Goal: Transaction & Acquisition: Obtain resource

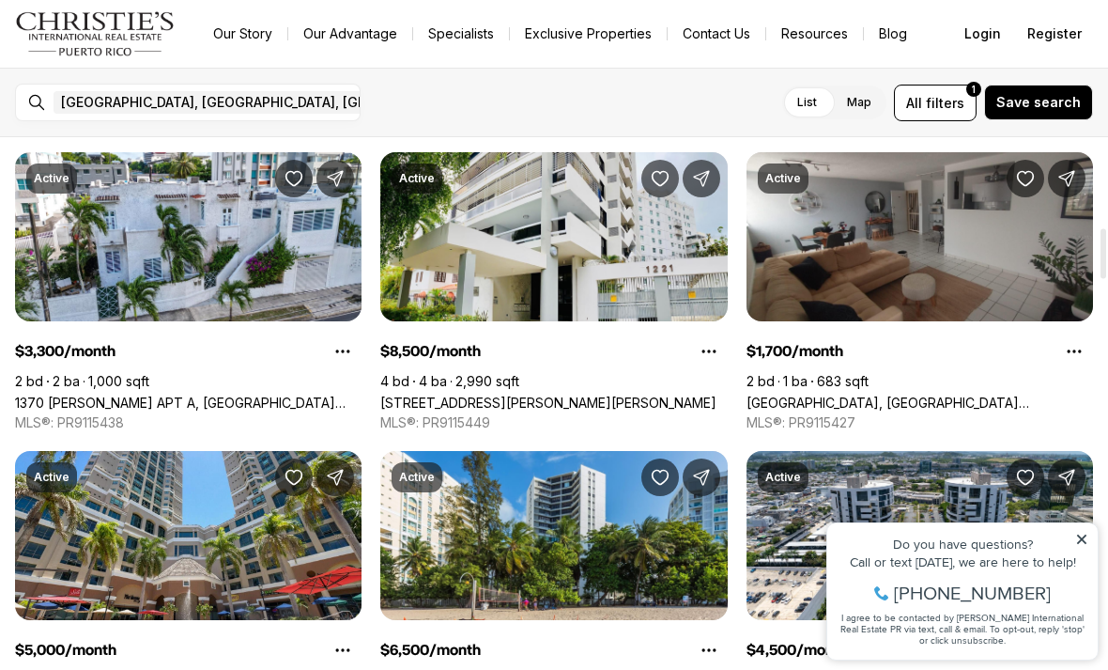
scroll to position [955, 0]
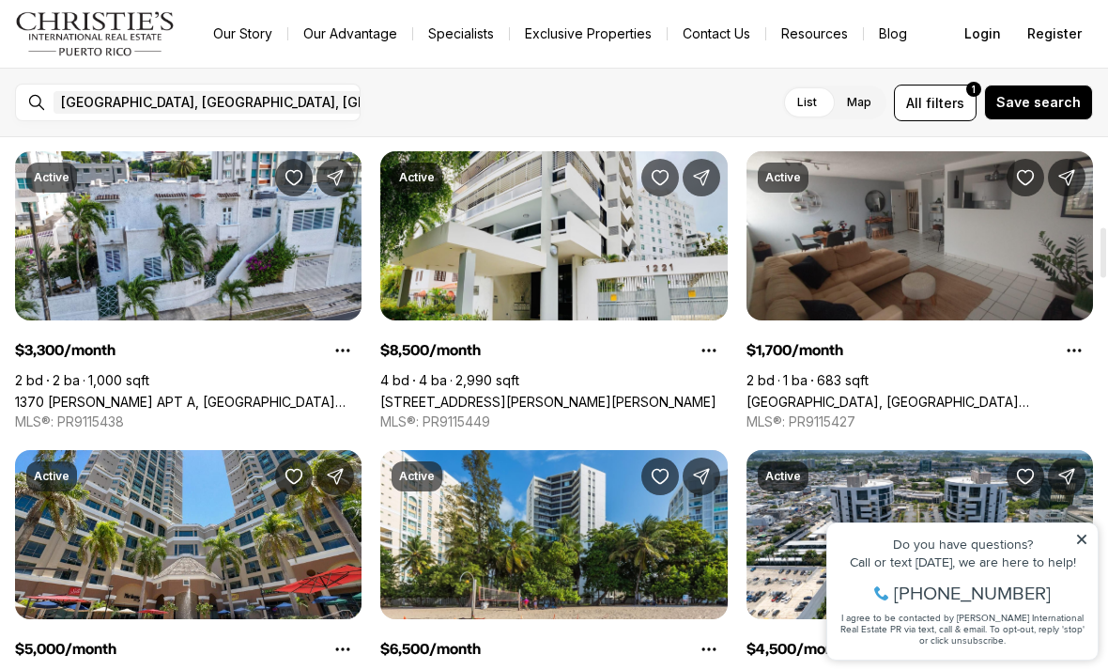
click at [956, 109] on span "filters" at bounding box center [945, 103] width 39 height 20
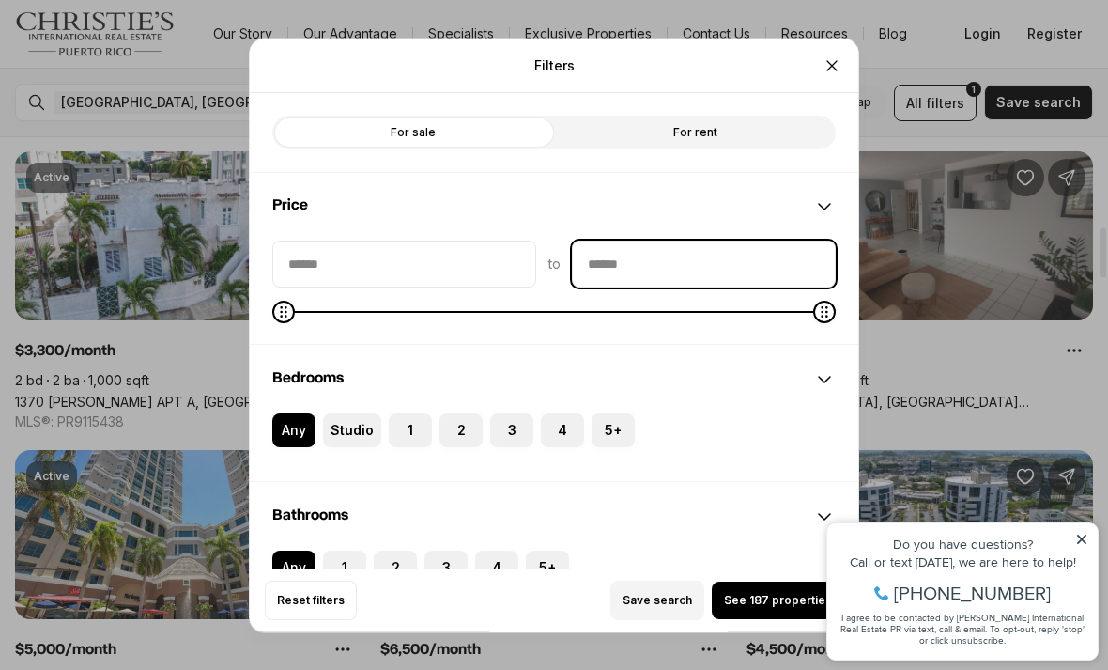
click at [745, 240] on input "priceMax" at bounding box center [704, 262] width 262 height 45
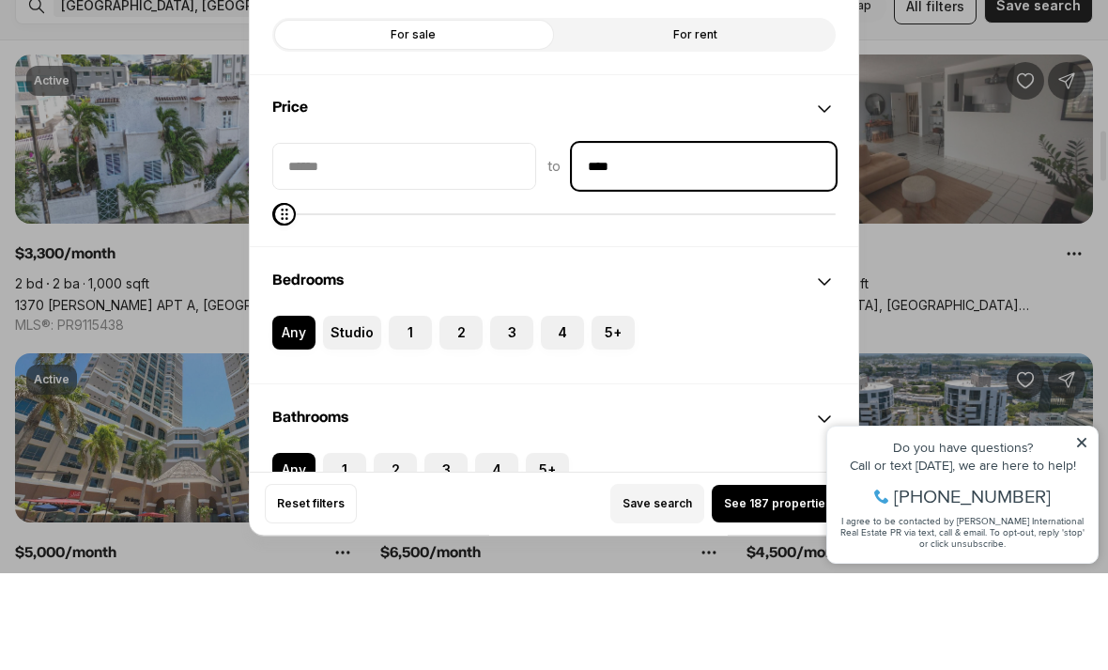
type input "******"
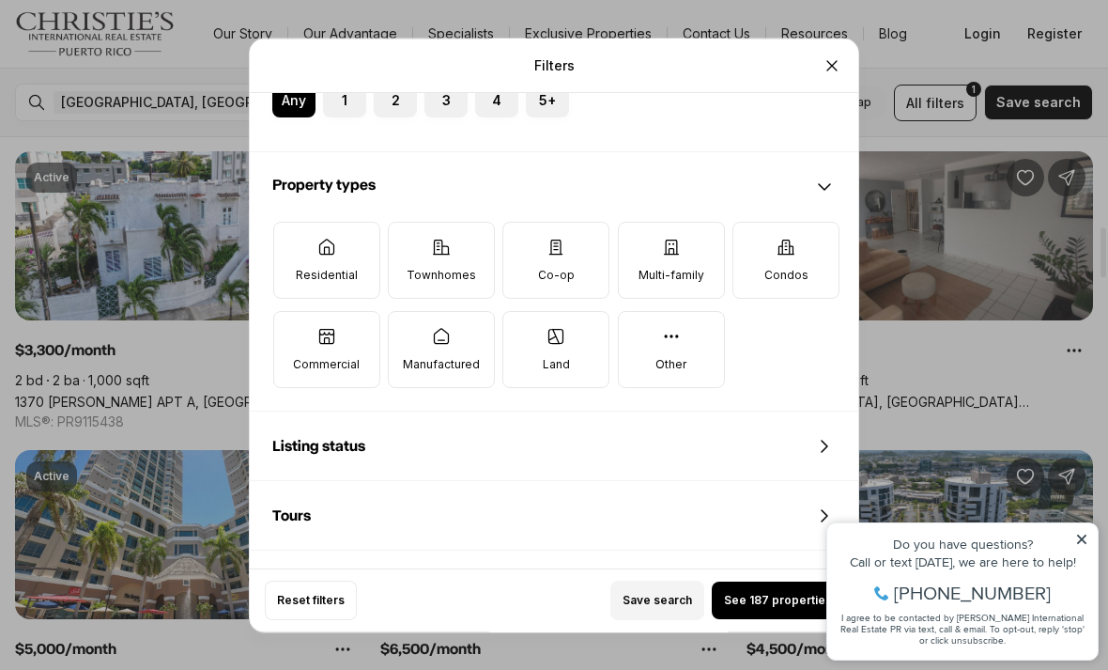
scroll to position [466, 0]
click at [324, 239] on icon at bounding box center [326, 246] width 14 height 15
click at [293, 223] on button "Residential" at bounding box center [283, 232] width 19 height 19
click at [473, 222] on label "Townhomes" at bounding box center [441, 260] width 107 height 77
click at [408, 223] on button "Townhomes" at bounding box center [398, 232] width 19 height 19
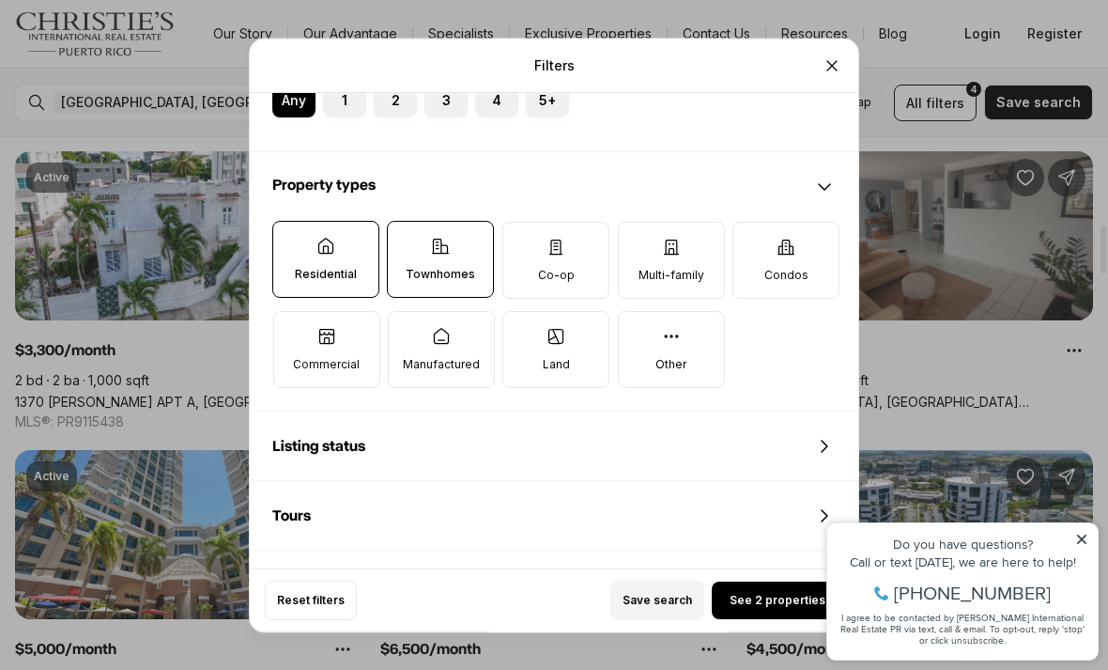
click at [793, 240] on icon at bounding box center [787, 247] width 16 height 14
click at [752, 223] on button "Condos" at bounding box center [743, 232] width 19 height 19
click at [767, 608] on span "See 34 properties" at bounding box center [777, 600] width 103 height 15
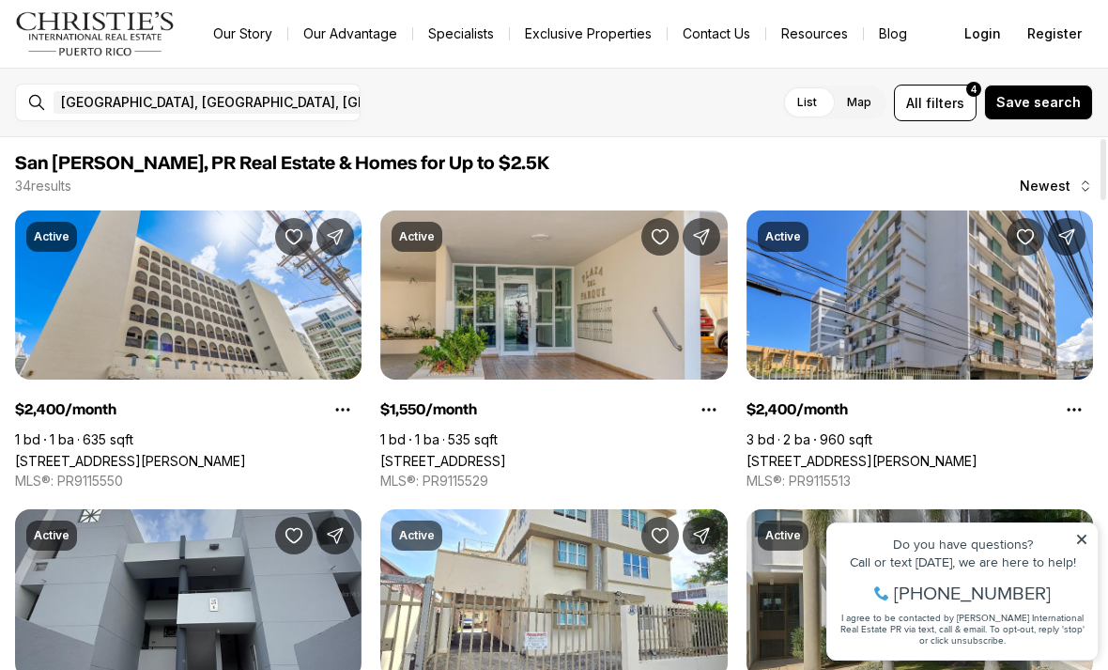
click at [506, 453] on link "[STREET_ADDRESS]" at bounding box center [443, 461] width 126 height 16
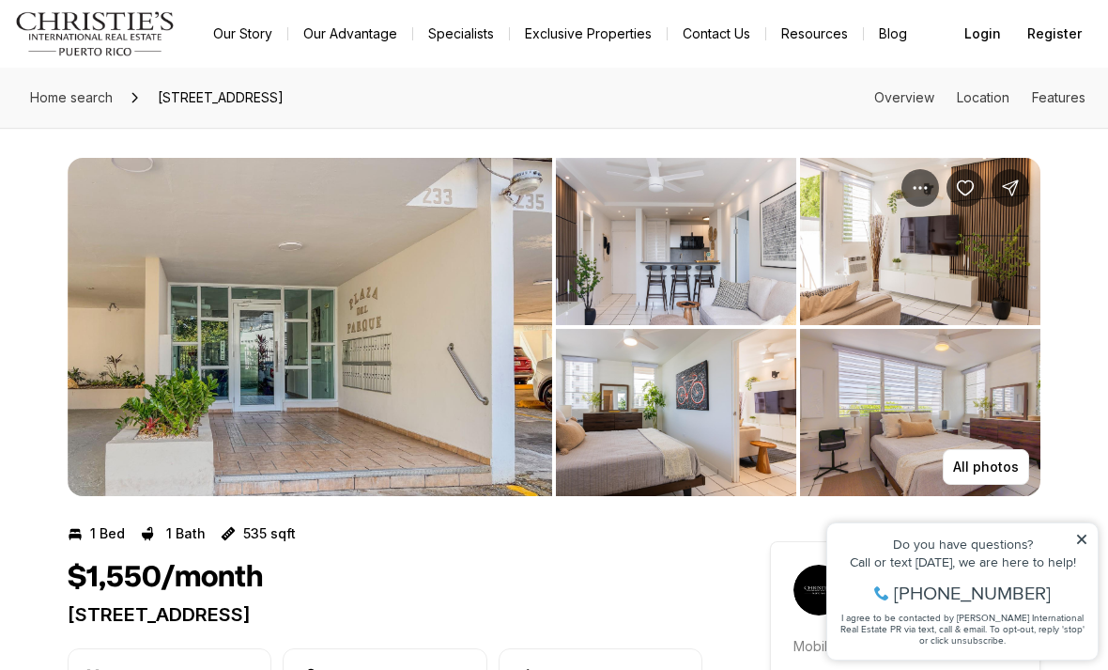
click at [758, 246] on img "View image gallery" at bounding box center [676, 241] width 240 height 167
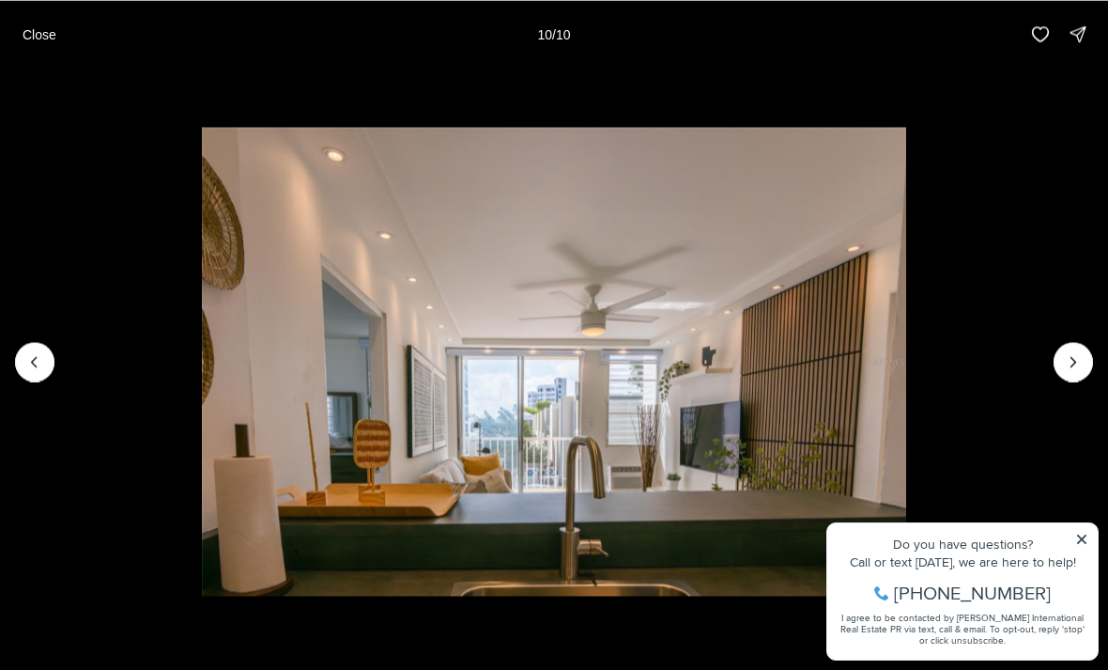
click at [48, 36] on p "Close" at bounding box center [40, 33] width 34 height 15
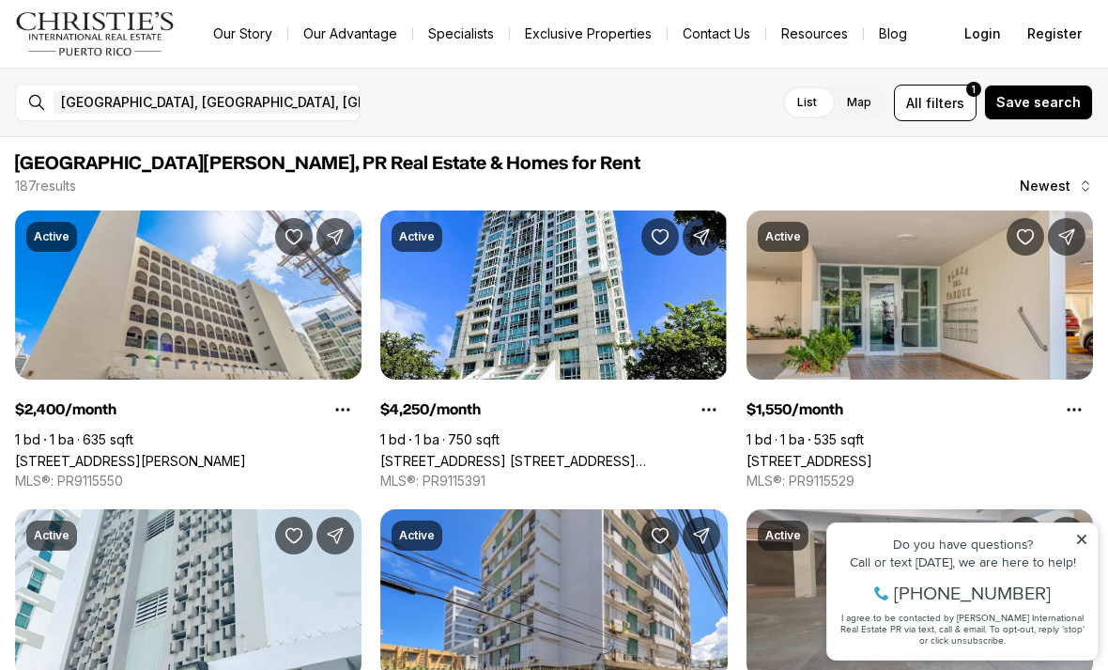
click at [953, 107] on span "filters" at bounding box center [945, 103] width 39 height 20
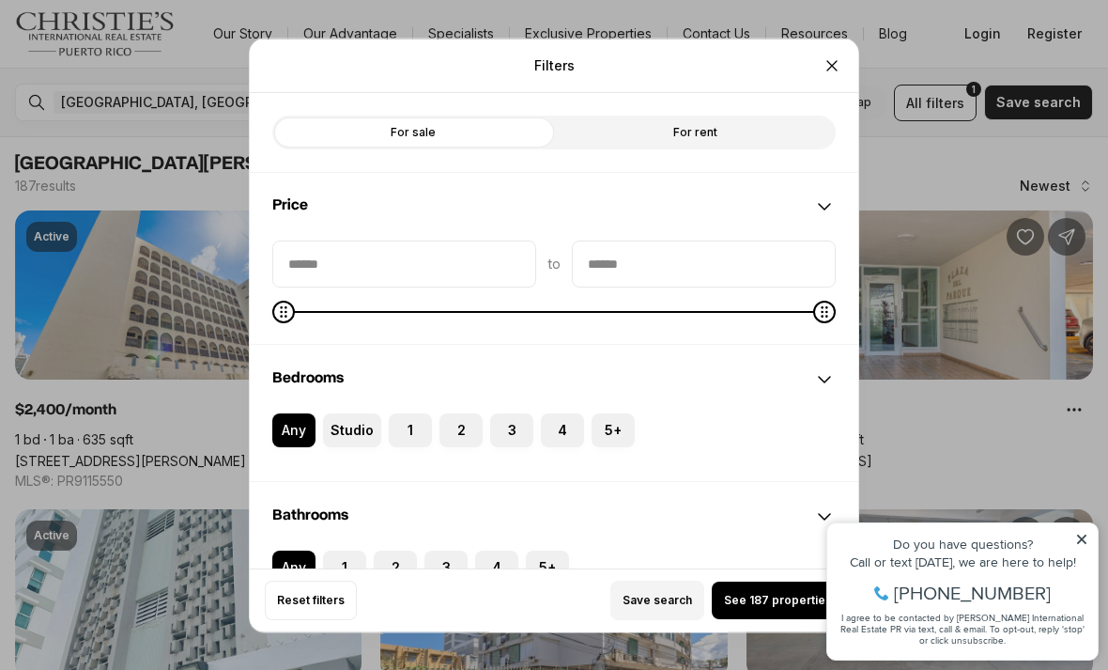
click at [825, 55] on icon "Close" at bounding box center [832, 64] width 19 height 19
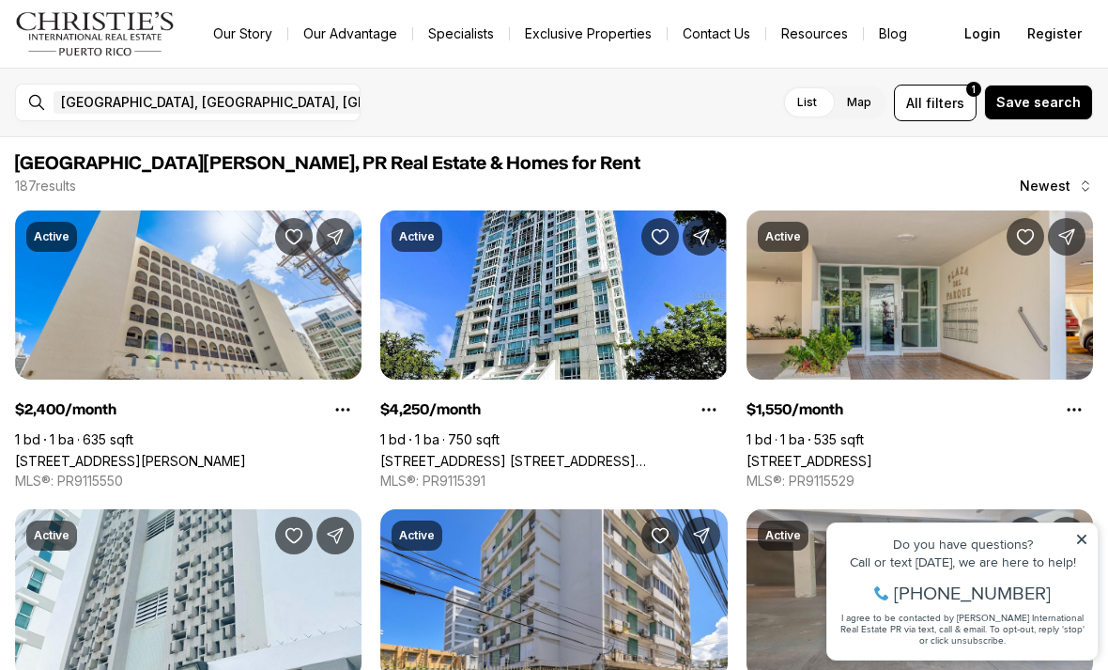
click at [947, 116] on button "All filters 1" at bounding box center [935, 103] width 83 height 37
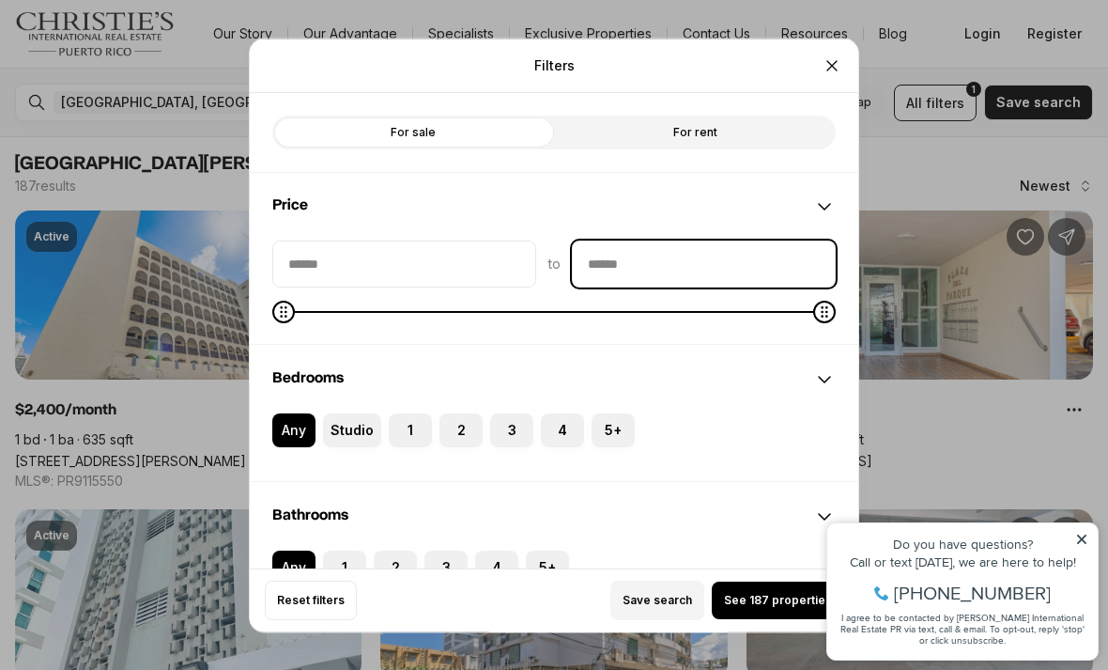
click at [772, 240] on input "priceMax" at bounding box center [704, 262] width 262 height 45
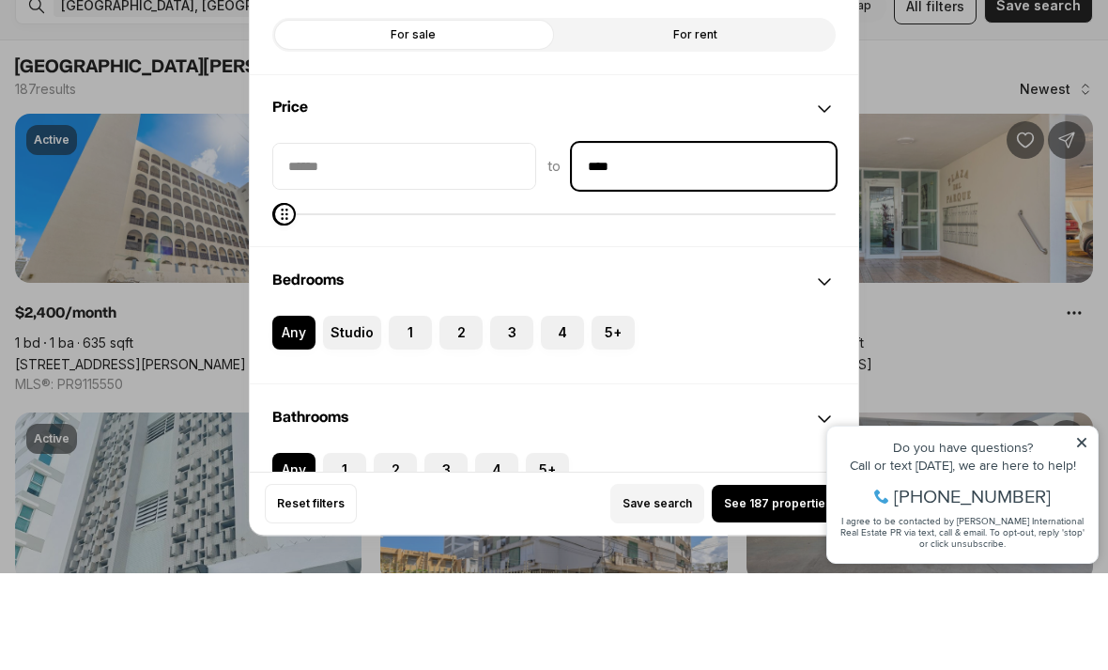
type input "******"
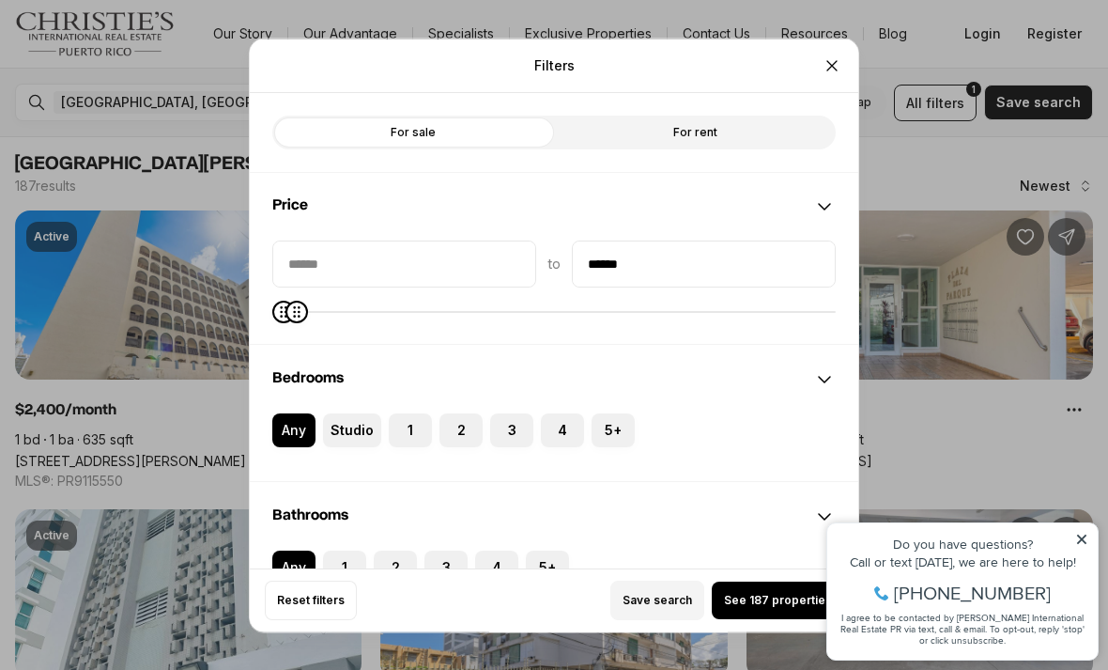
click at [755, 608] on span "See 187 properties" at bounding box center [778, 600] width 108 height 15
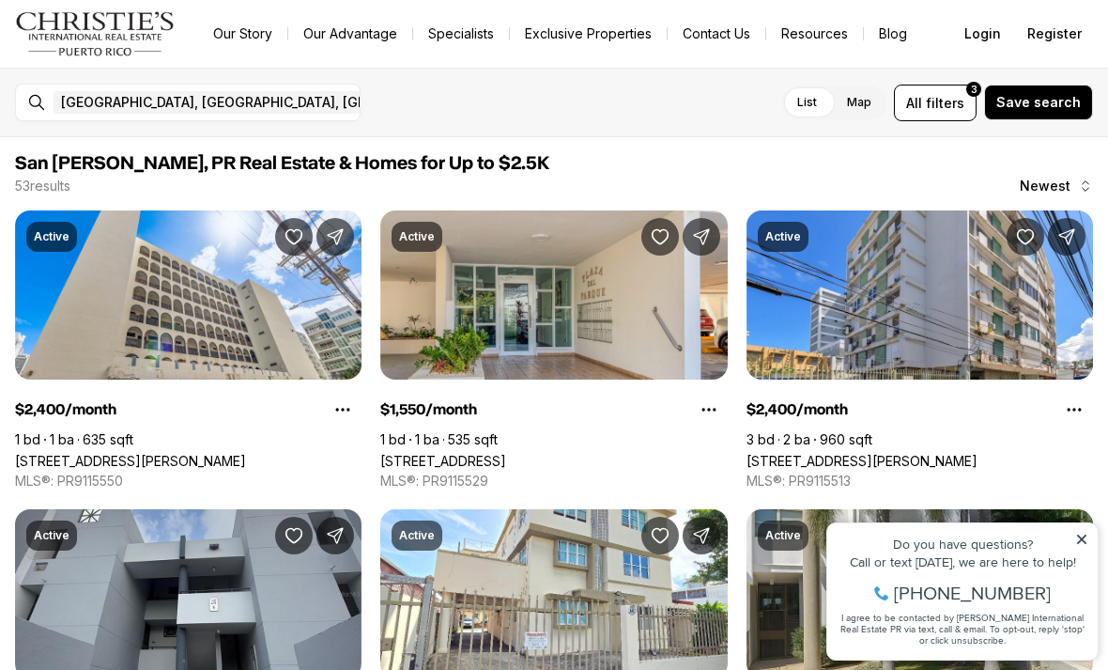
click at [1077, 541] on icon at bounding box center [1082, 539] width 13 height 13
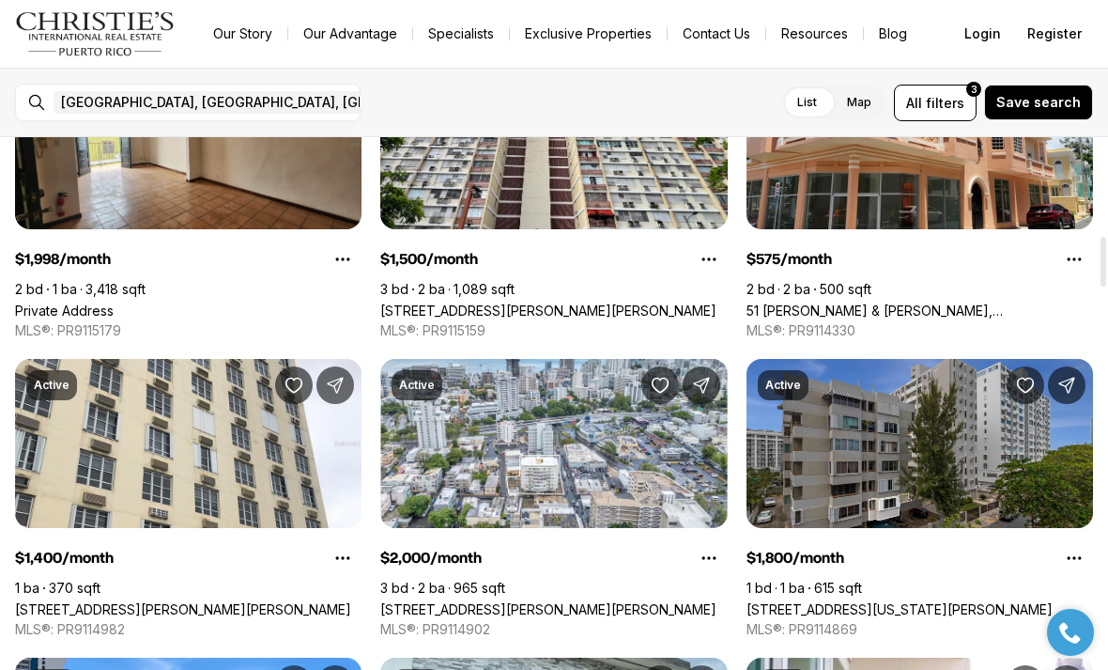
scroll to position [1052, 0]
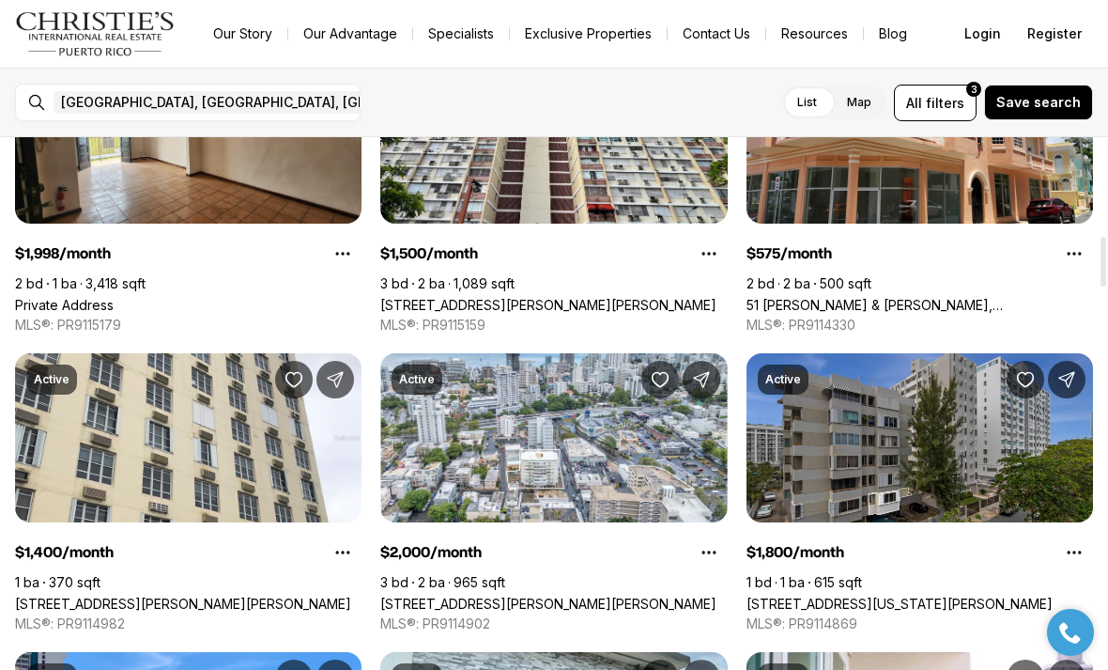
click at [1009, 596] on link "28 WASHINGTON ST #1A, SAN JUAN PR, 00907" at bounding box center [900, 604] width 306 height 16
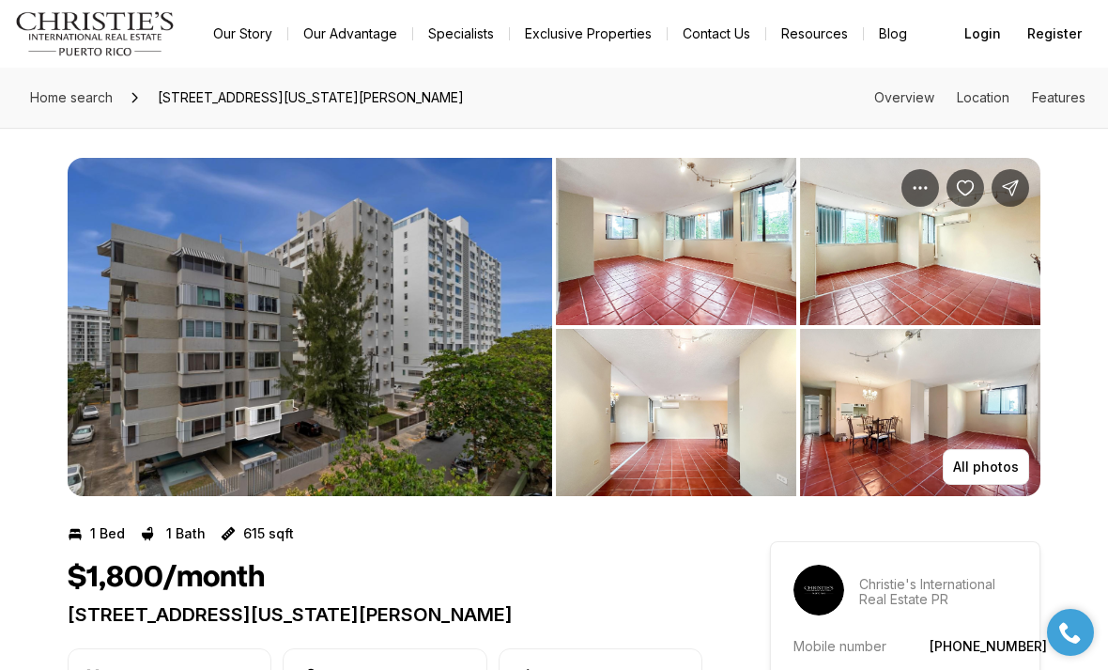
click at [83, 108] on link "Home search" at bounding box center [72, 98] width 98 height 30
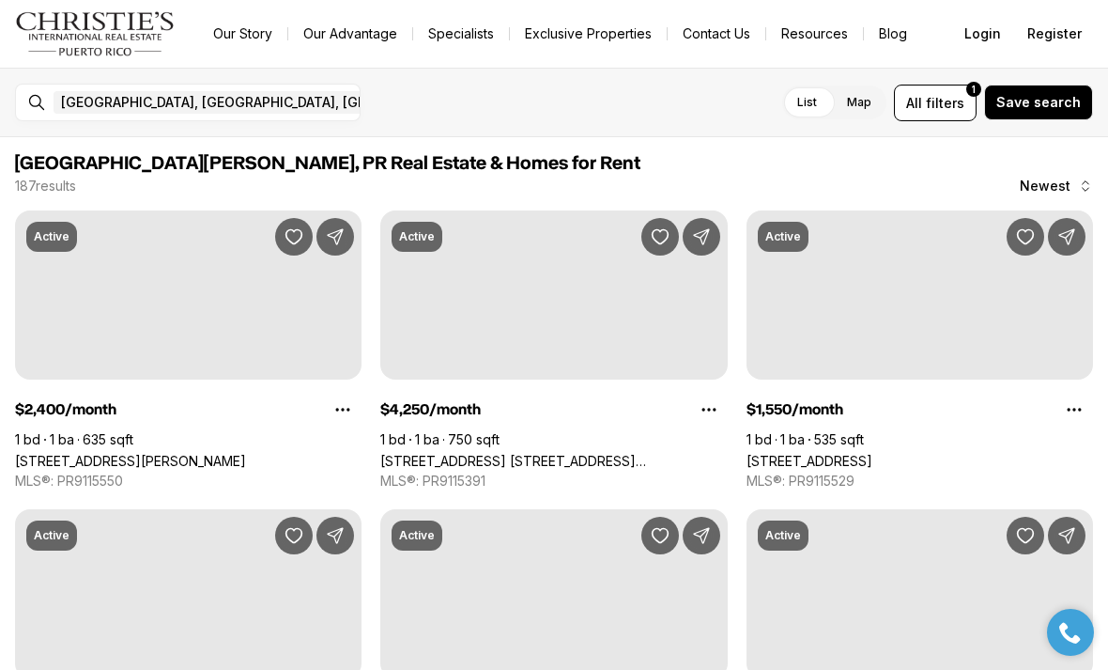
scroll to position [1052, 0]
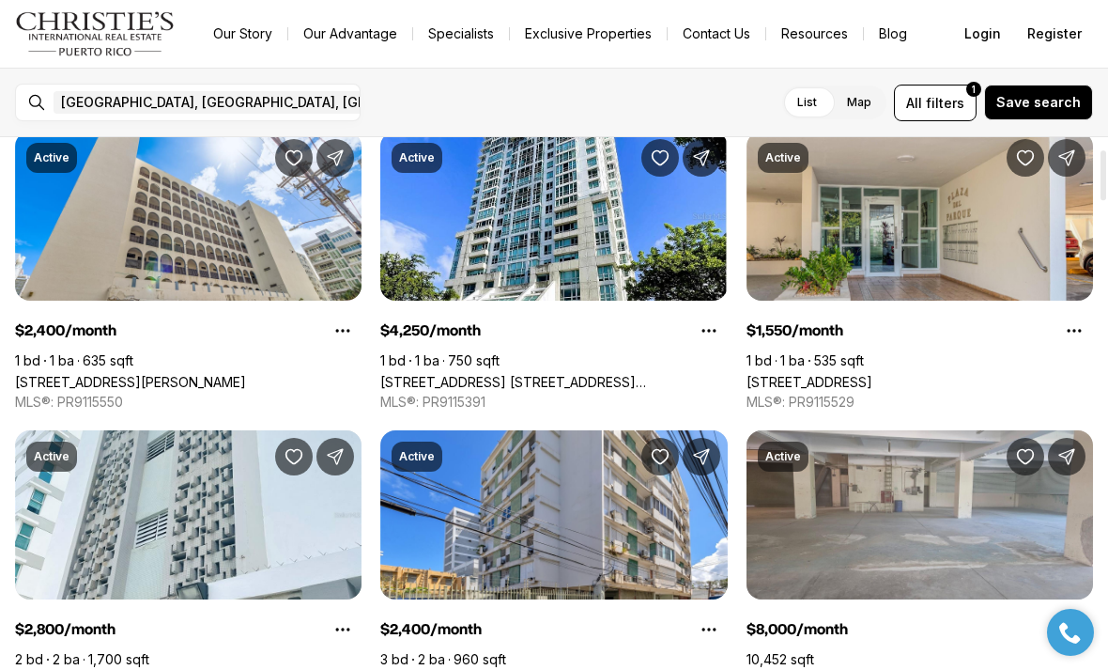
click at [949, 119] on button "All filters 1" at bounding box center [935, 103] width 83 height 37
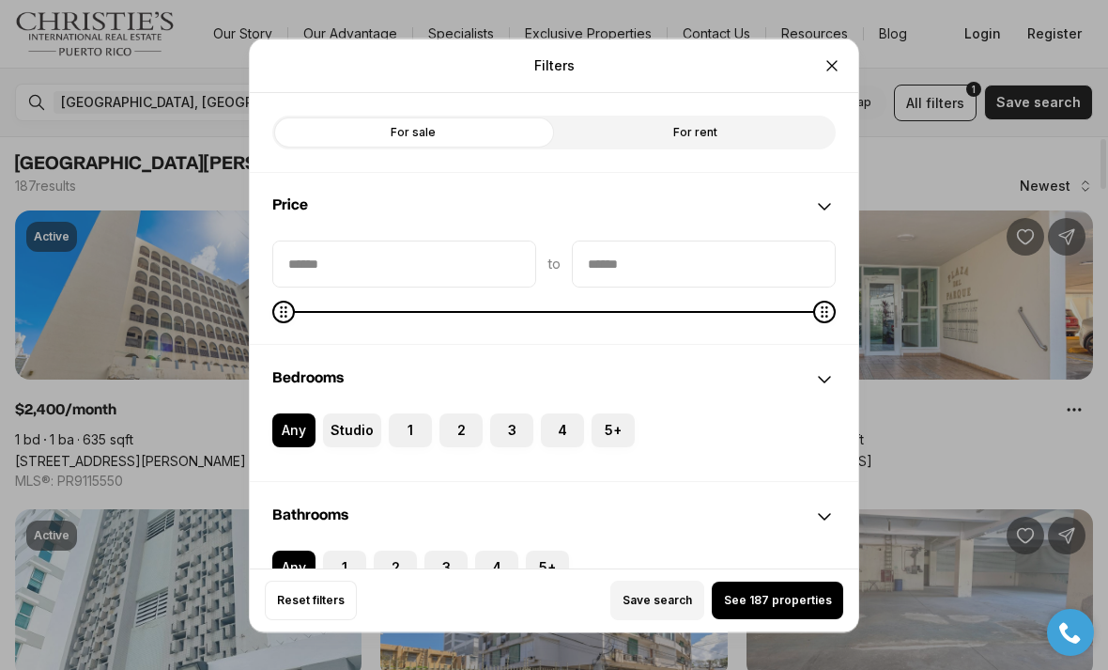
scroll to position [0, 0]
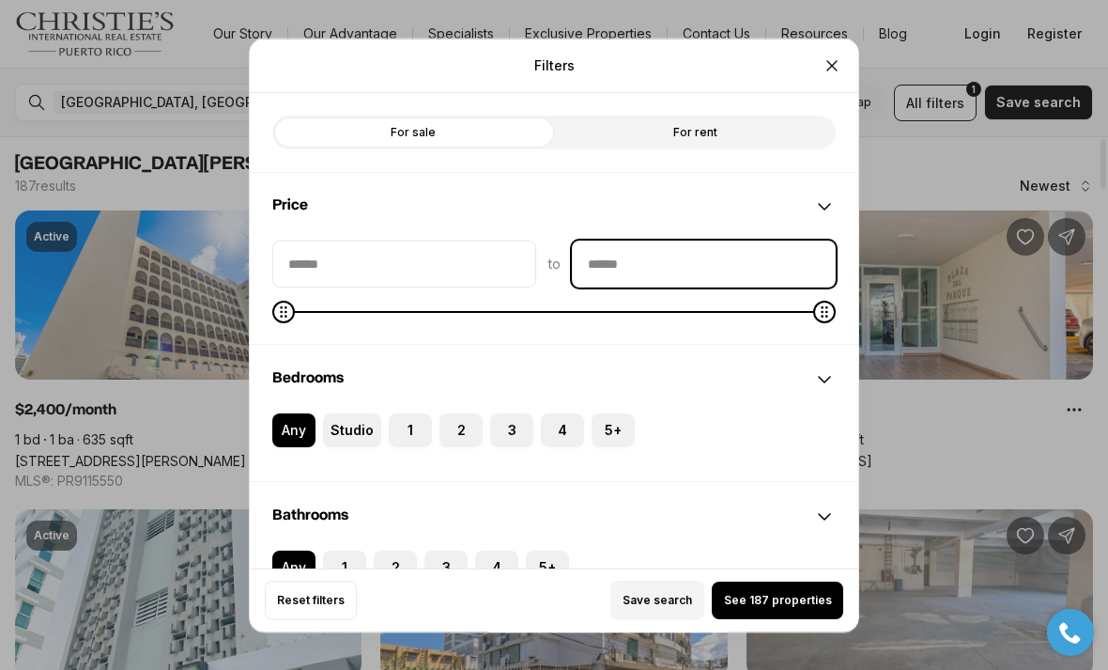
click at [790, 250] on input "priceMax" at bounding box center [704, 262] width 262 height 45
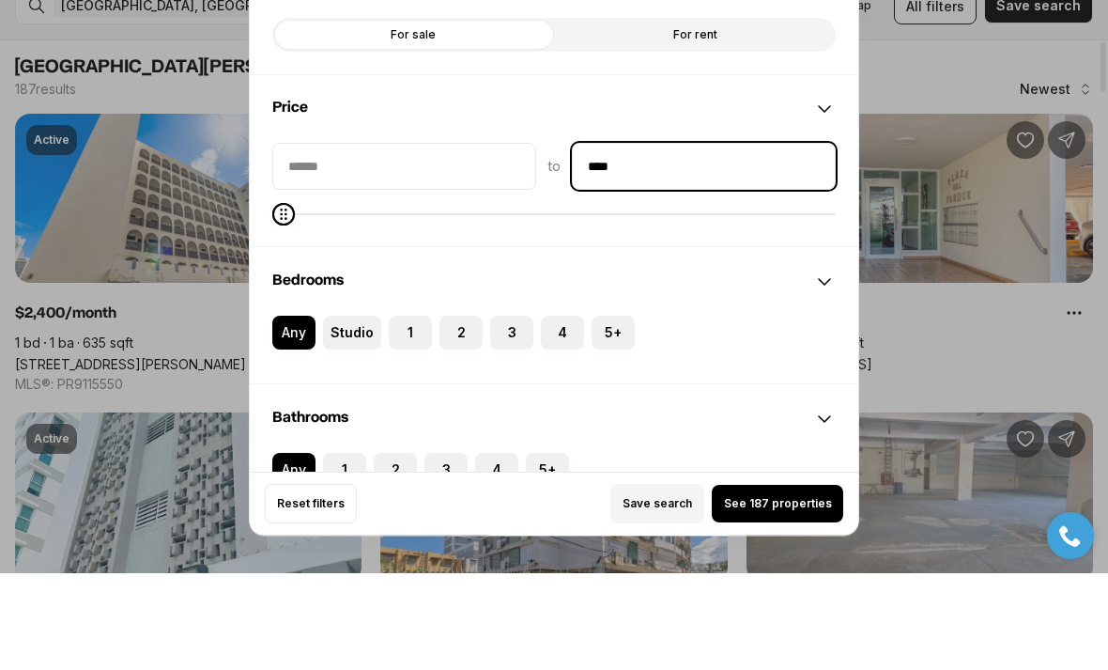
type input "******"
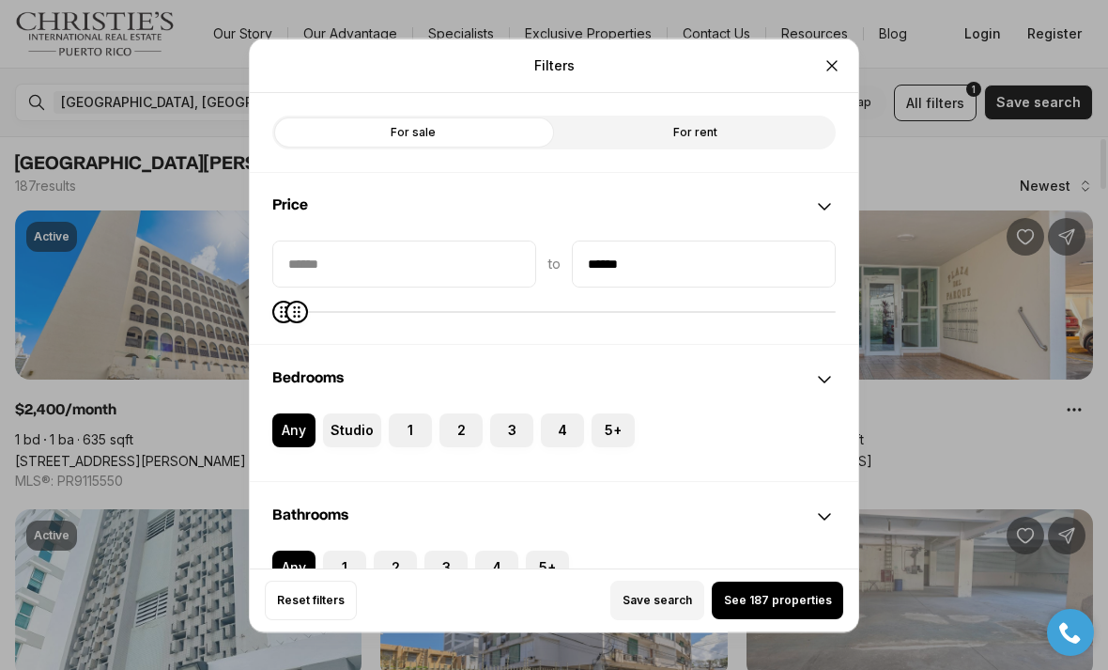
click at [791, 608] on span "See 187 properties" at bounding box center [778, 600] width 108 height 15
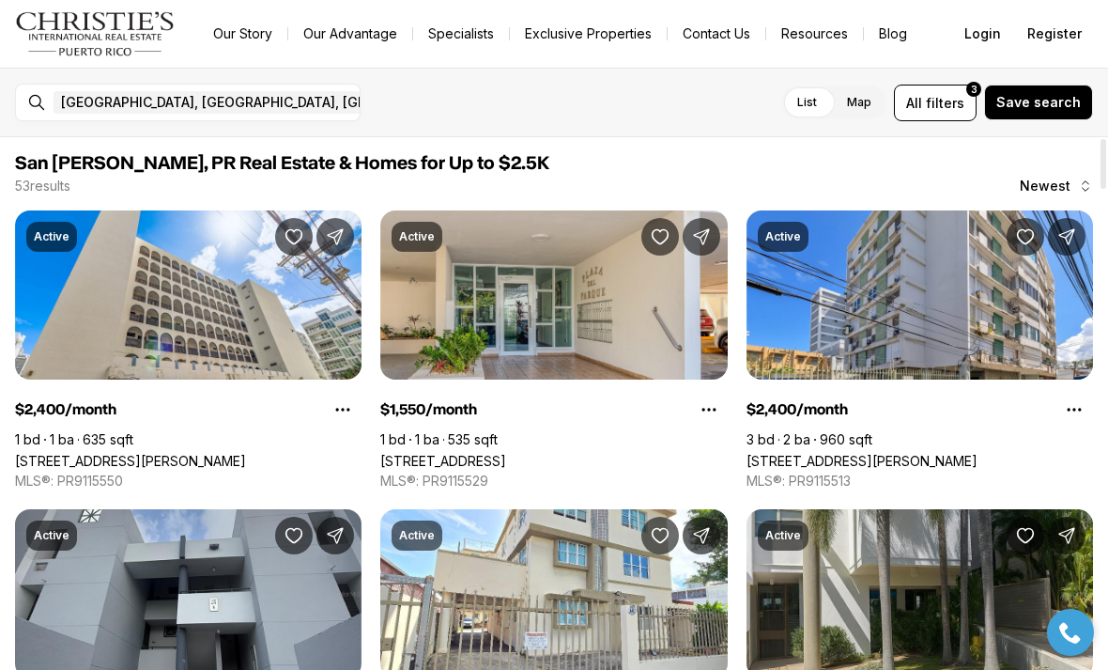
click at [1062, 100] on span "Save search" at bounding box center [1039, 102] width 85 height 15
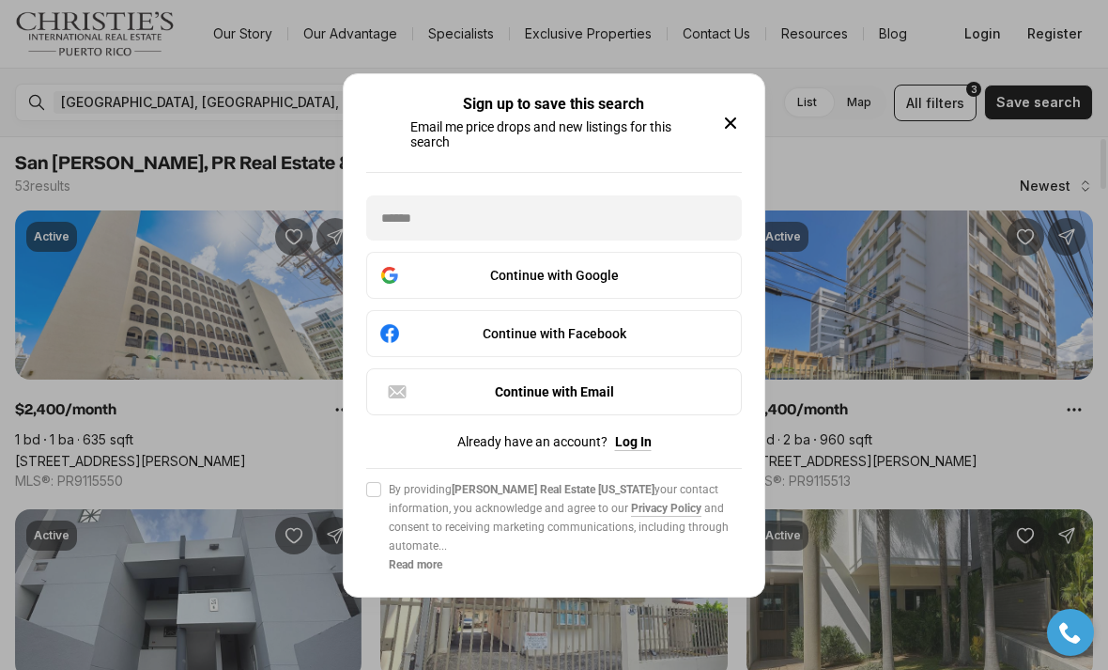
click at [730, 132] on icon "button" at bounding box center [731, 123] width 23 height 23
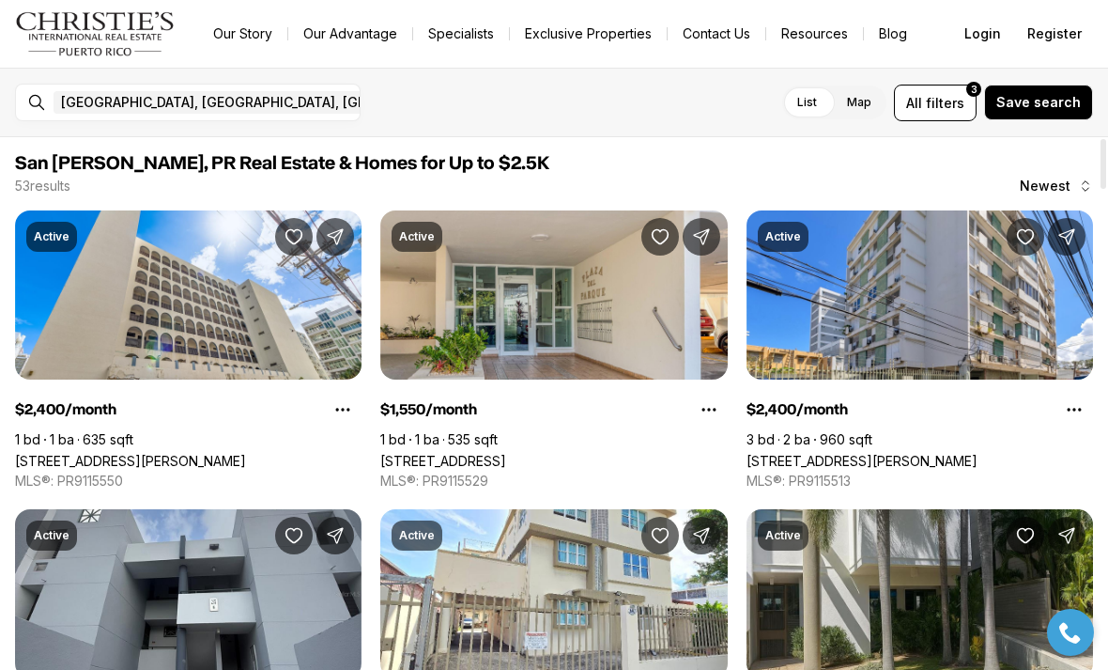
click at [726, 127] on div "San Juan, PR, US Remove San Juan, PR, US For rent Up to $2.5K All property type…" at bounding box center [554, 103] width 1108 height 70
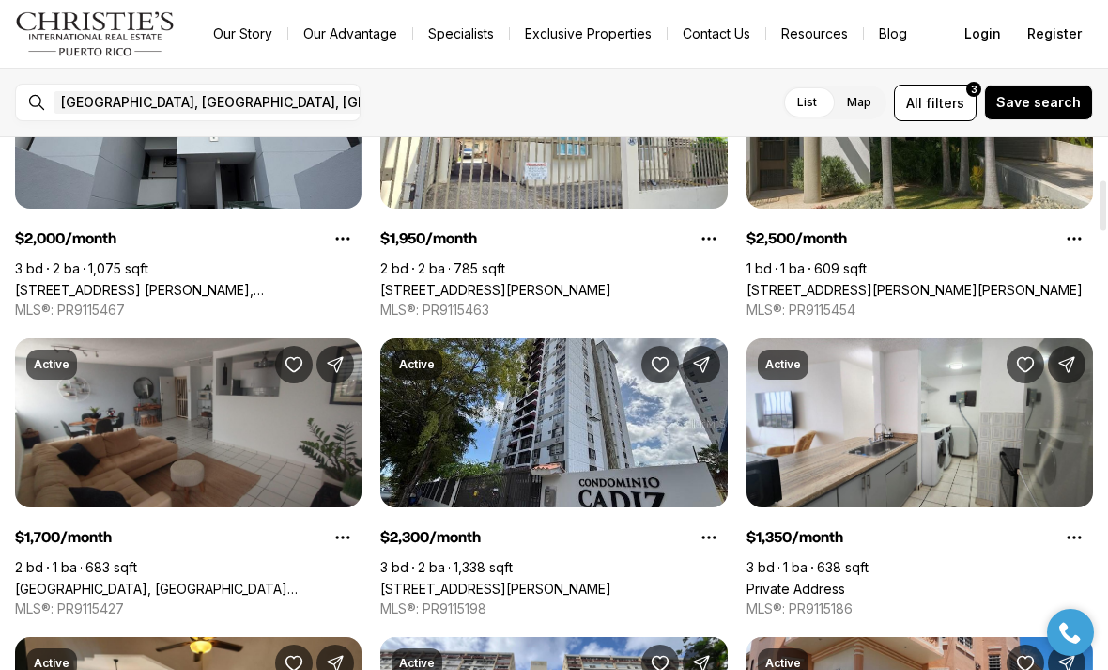
scroll to position [544, 0]
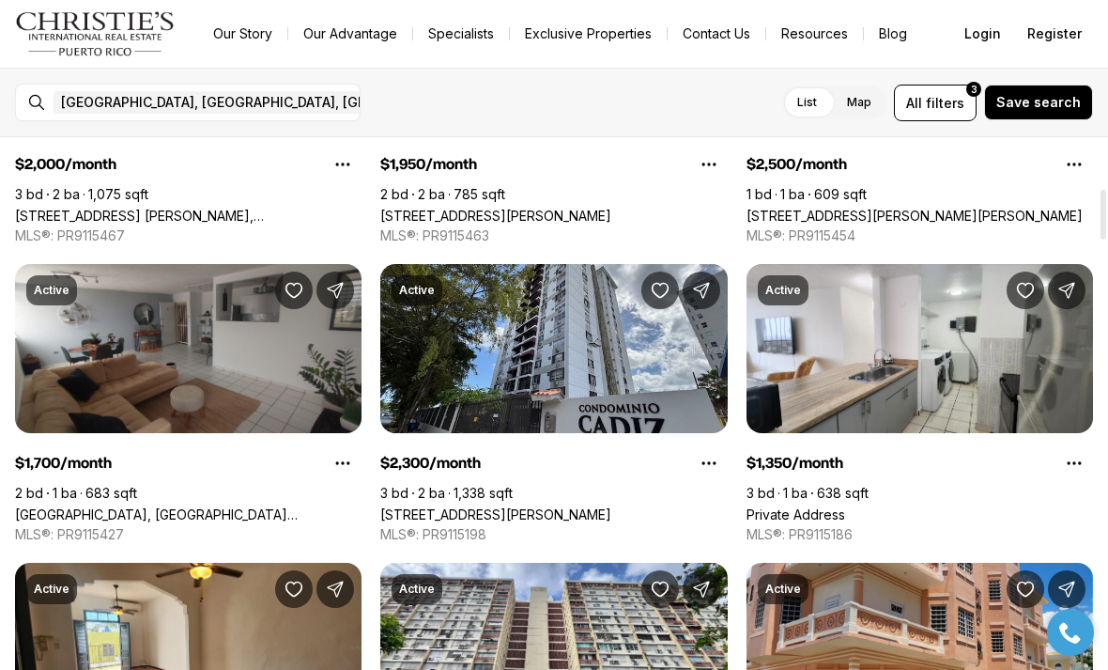
click at [845, 506] on link "Private Address" at bounding box center [796, 514] width 99 height 16
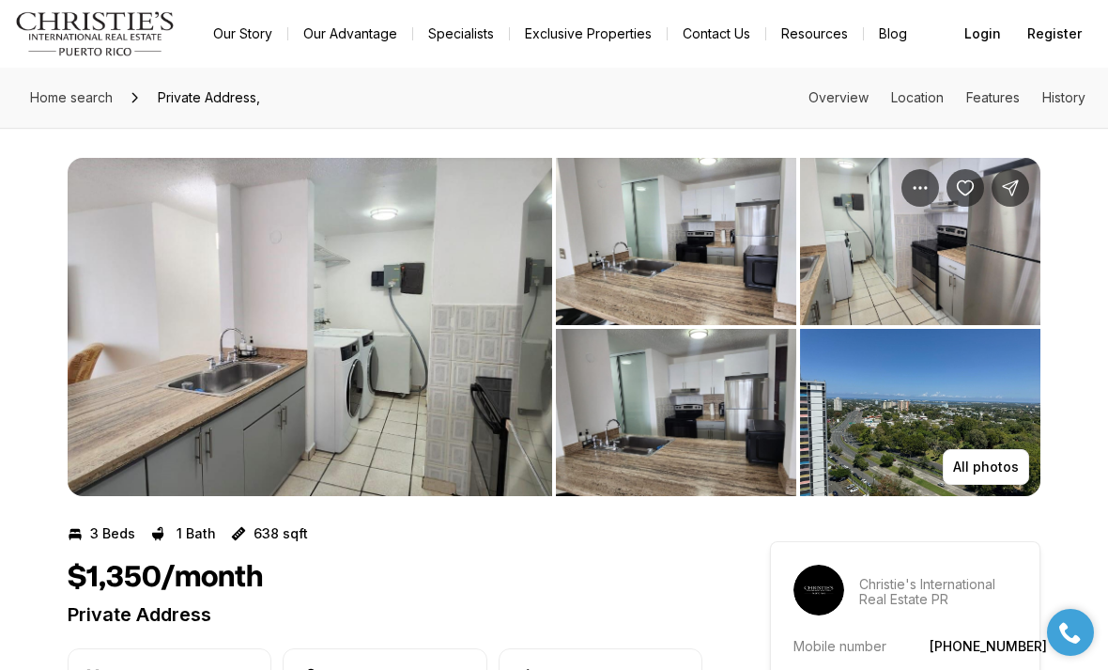
click at [509, 397] on img "View image gallery" at bounding box center [310, 327] width 485 height 338
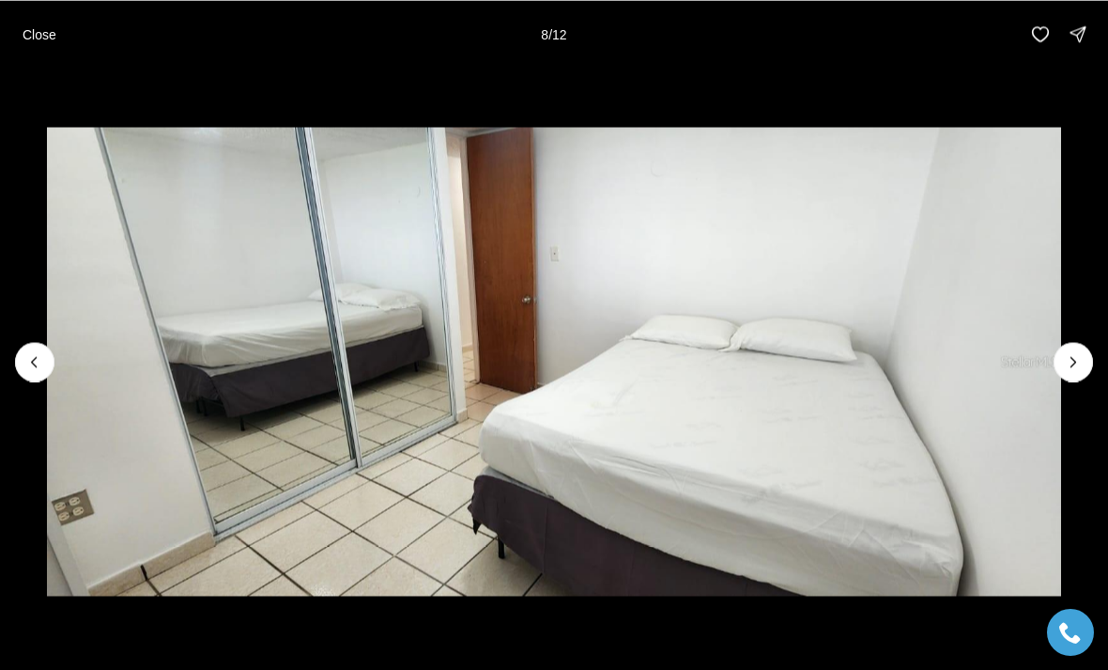
click at [54, 41] on p "Close" at bounding box center [40, 33] width 34 height 15
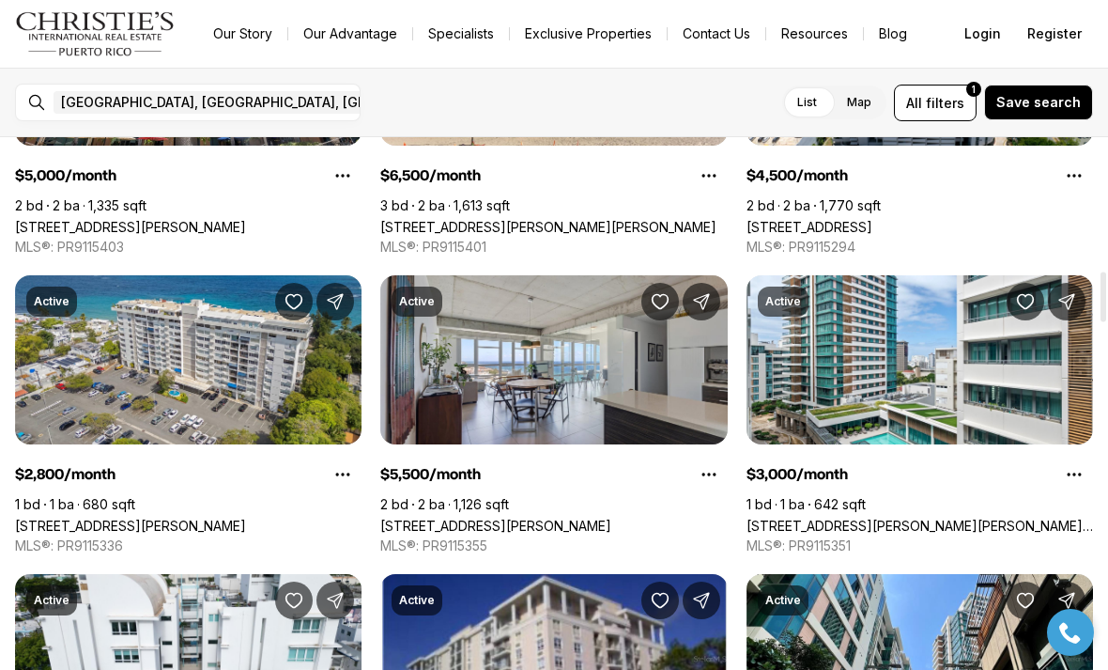
scroll to position [1429, 0]
click at [954, 518] on link "[STREET_ADDRESS][PERSON_NAME][PERSON_NAME][PERSON_NAME]" at bounding box center [920, 526] width 347 height 16
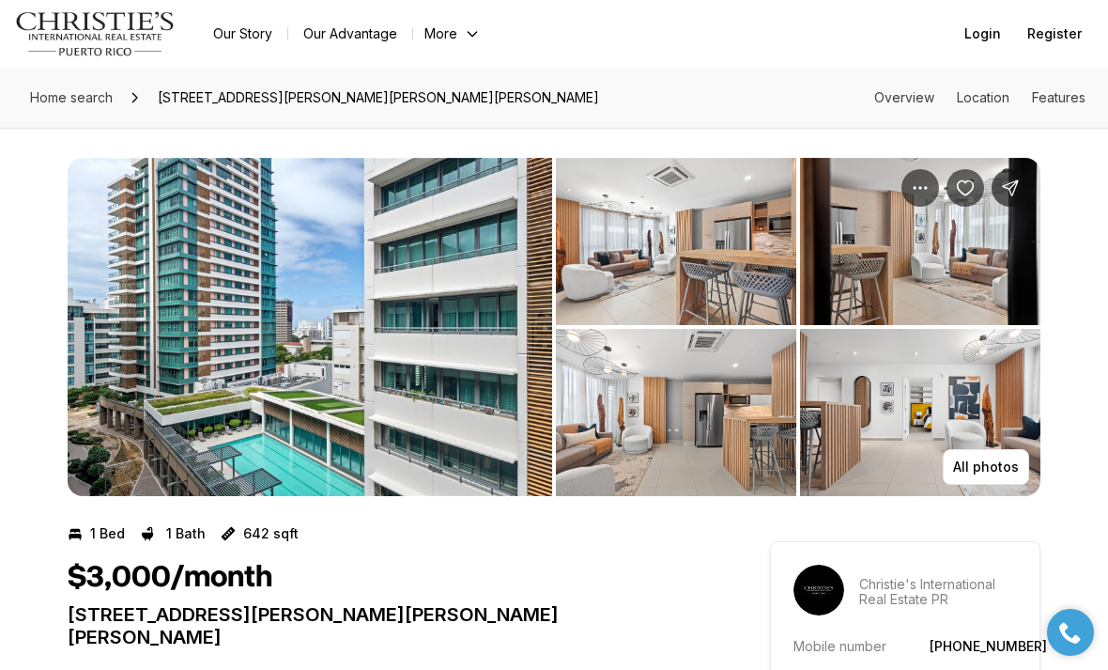
click at [290, 321] on img "View image gallery" at bounding box center [310, 327] width 485 height 338
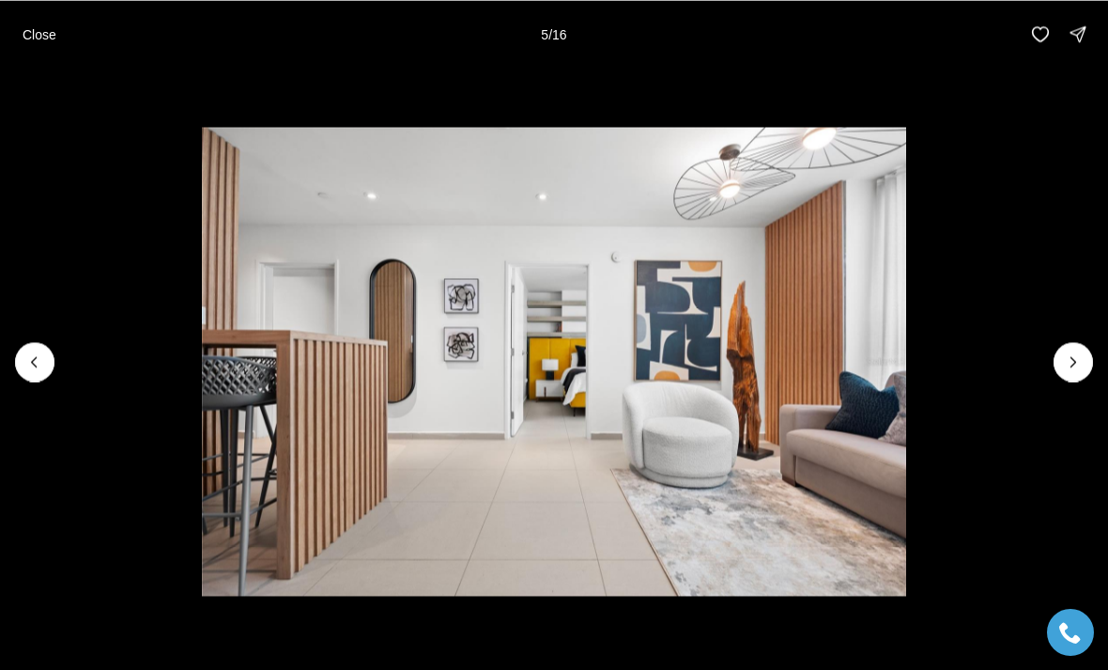
click at [58, 27] on button "Close" at bounding box center [39, 34] width 56 height 38
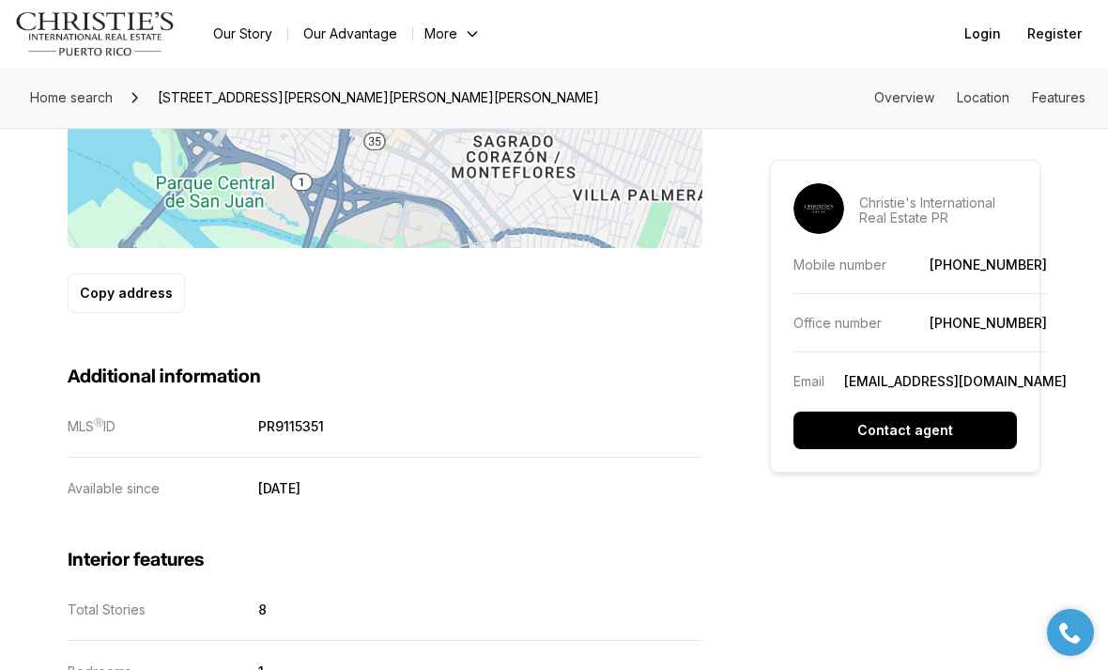
scroll to position [1284, 0]
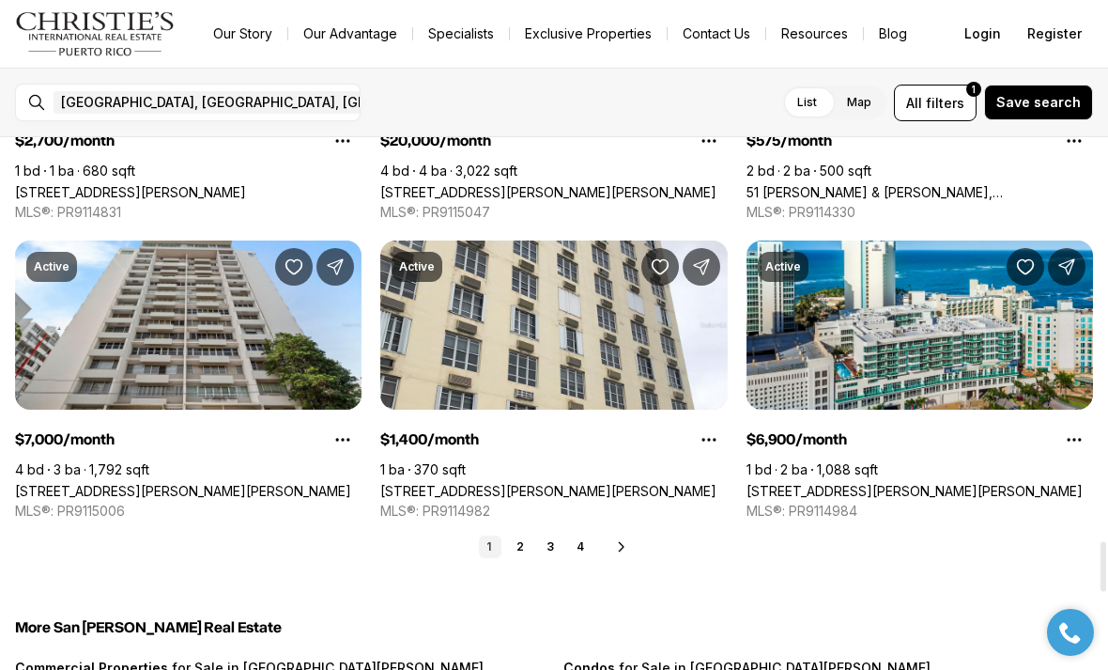
scroll to position [4472, 0]
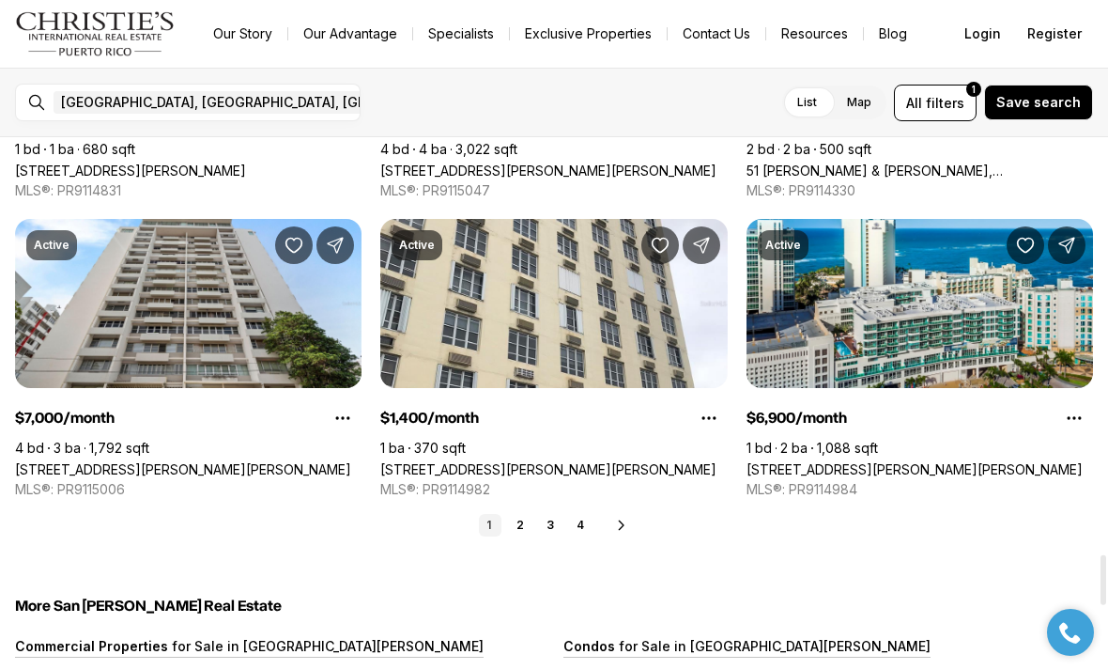
click at [518, 528] on link "2" at bounding box center [520, 525] width 23 height 23
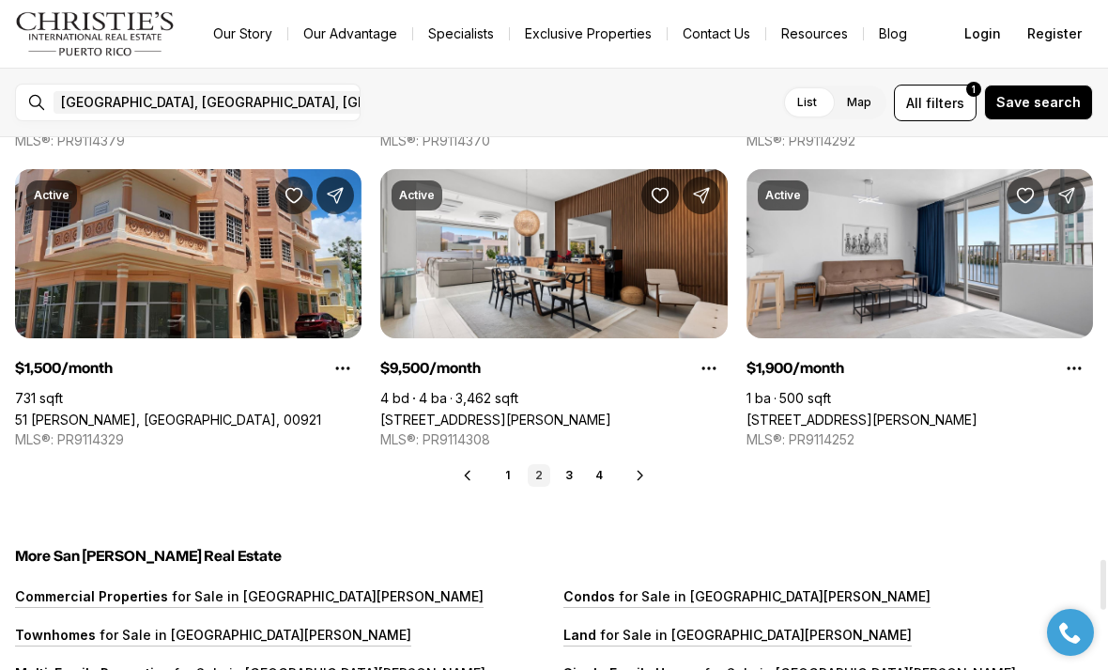
scroll to position [4523, 0]
